Goal: Transaction & Acquisition: Obtain resource

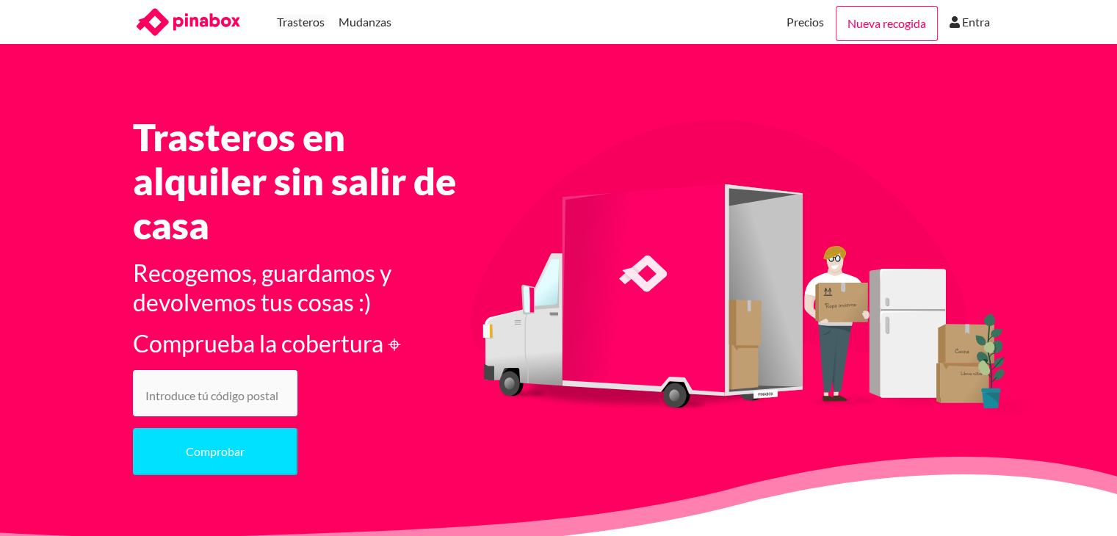
click at [234, 387] on input "number" at bounding box center [215, 393] width 165 height 46
type input "28015"
click at [133, 428] on button "Comprobar" at bounding box center [215, 451] width 165 height 47
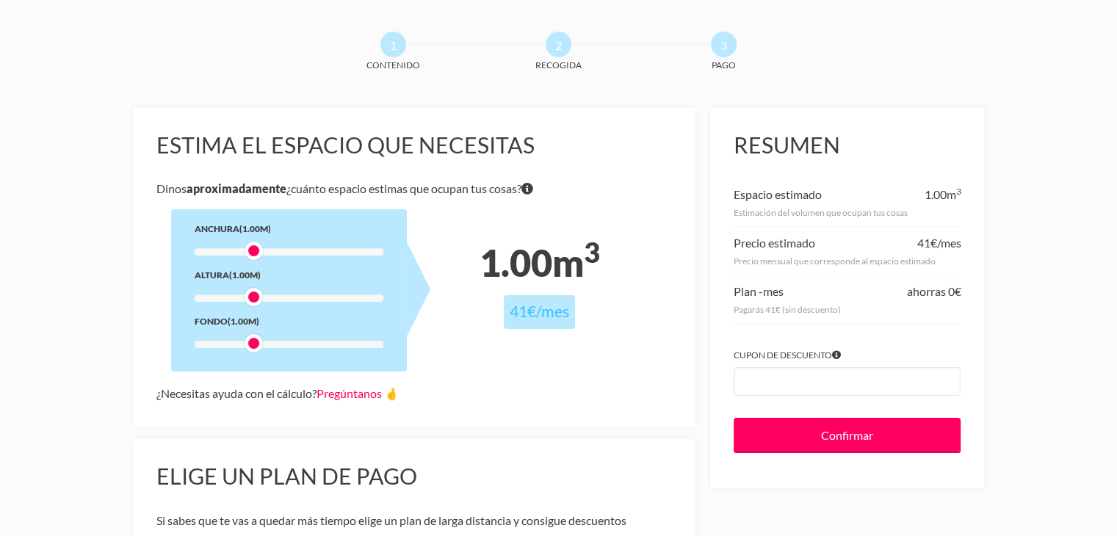
scroll to position [73, 0]
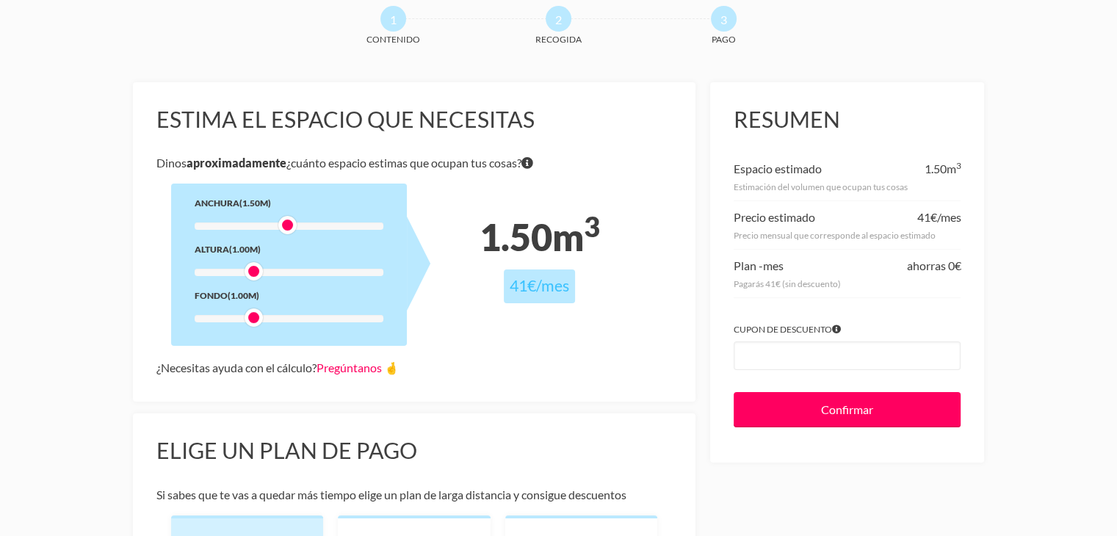
drag, startPoint x: 256, startPoint y: 228, endPoint x: 284, endPoint y: 230, distance: 27.9
click at [284, 230] on div at bounding box center [287, 225] width 18 height 18
drag, startPoint x: 285, startPoint y: 230, endPoint x: 316, endPoint y: 225, distance: 31.2
click at [316, 225] on div at bounding box center [322, 225] width 18 height 18
drag, startPoint x: 255, startPoint y: 274, endPoint x: 297, endPoint y: 278, distance: 42.0
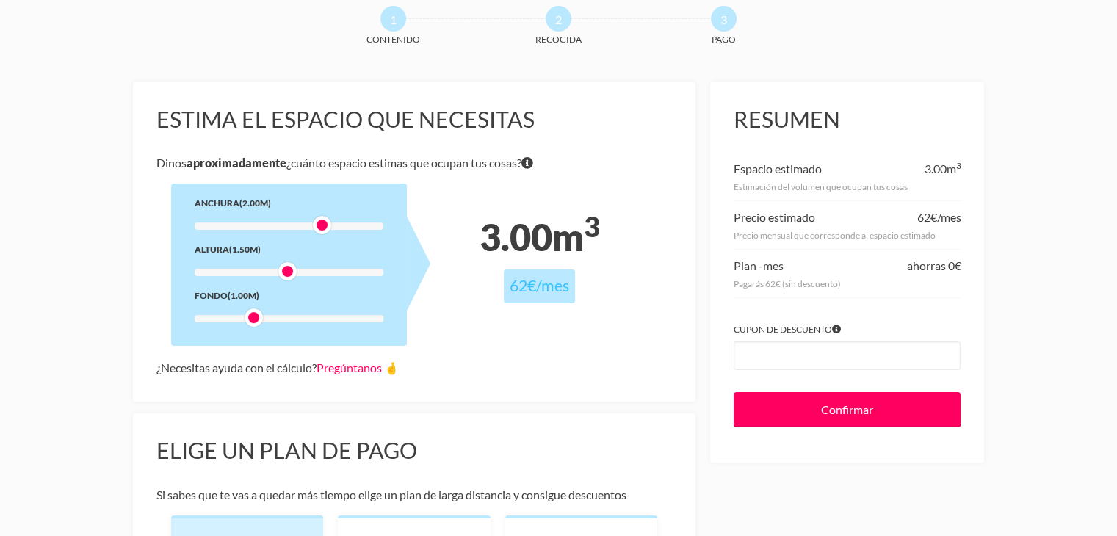
click at [297, 278] on div "Anchura (2.00m) Altura (1.50m) Fondo (1.00m)" at bounding box center [289, 265] width 236 height 162
drag, startPoint x: 253, startPoint y: 317, endPoint x: 296, endPoint y: 318, distance: 42.6
click at [296, 318] on div at bounding box center [287, 317] width 18 height 18
drag, startPoint x: 288, startPoint y: 316, endPoint x: 306, endPoint y: 315, distance: 17.6
click at [306, 315] on div at bounding box center [305, 317] width 18 height 18
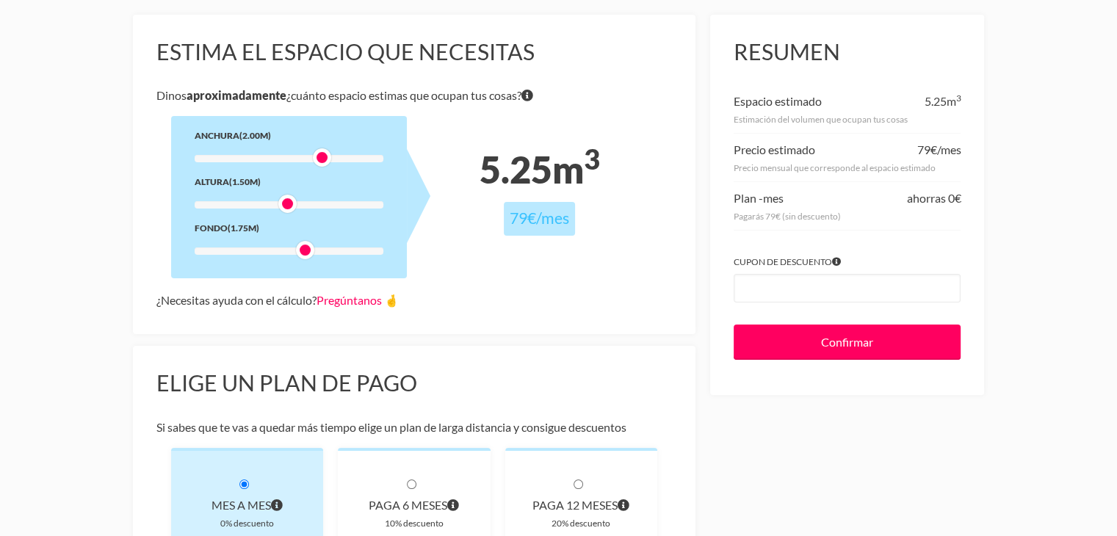
scroll to position [0, 0]
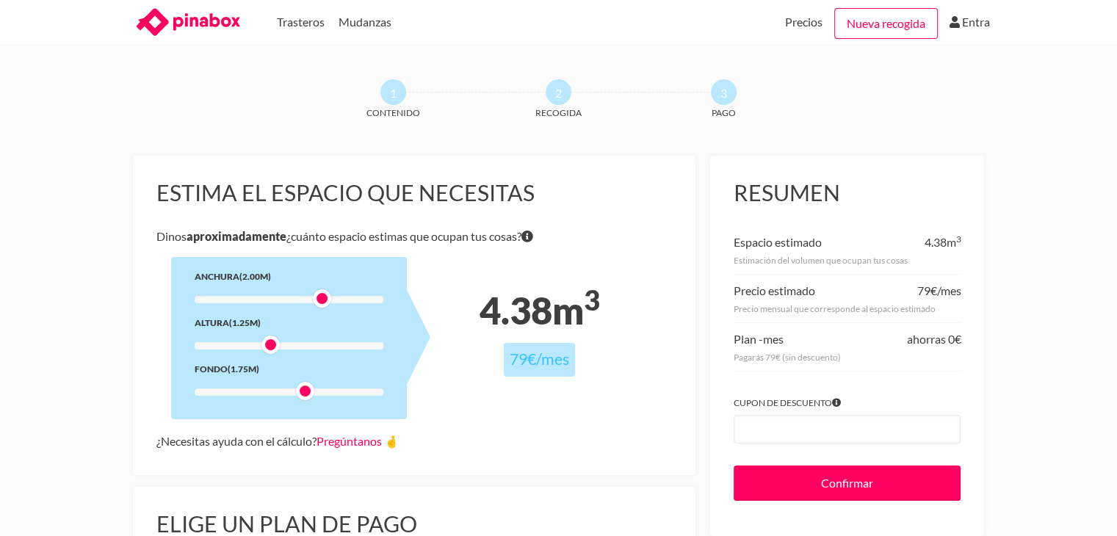
click at [271, 345] on div at bounding box center [289, 345] width 189 height 7
click at [331, 391] on div at bounding box center [289, 392] width 189 height 7
click at [364, 394] on div at bounding box center [289, 392] width 189 height 7
drag, startPoint x: 367, startPoint y: 394, endPoint x: 429, endPoint y: 394, distance: 61.7
click at [429, 394] on div "Estima el espacio que necesitas Dinos aproximadamente ¿cuánto espacio estimas q…" at bounding box center [414, 315] width 563 height 319
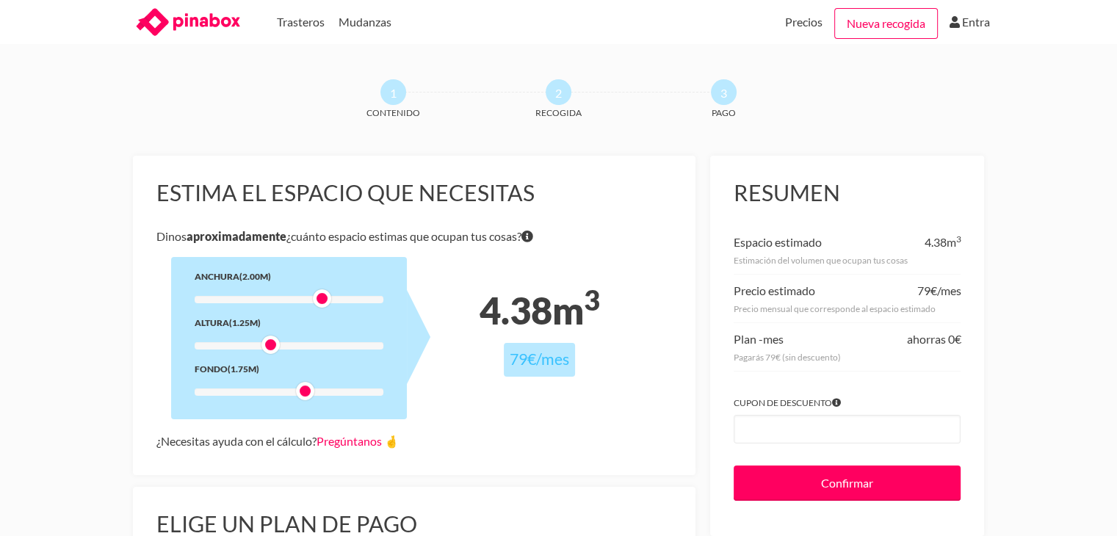
drag, startPoint x: 388, startPoint y: 393, endPoint x: 294, endPoint y: 401, distance: 94.4
click at [294, 401] on div "Anchura (2.00m) Altura (1.25m) Fondo (1.75m)" at bounding box center [289, 338] width 236 height 162
click at [341, 394] on div at bounding box center [289, 392] width 189 height 7
